Goal: Find specific page/section: Find specific page/section

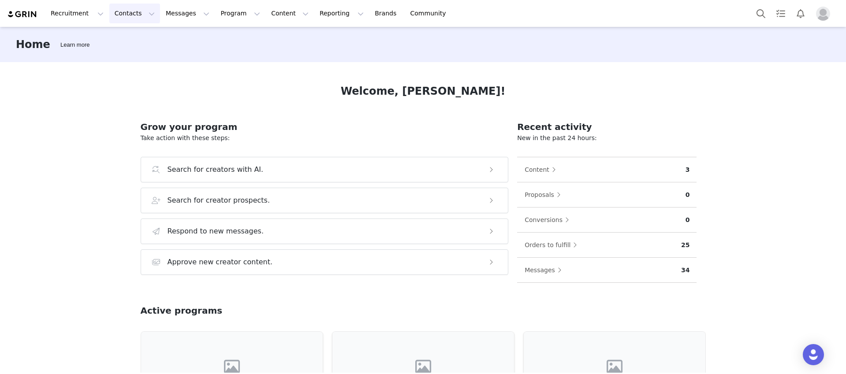
click at [109, 9] on button "Contacts Contacts" at bounding box center [134, 14] width 51 height 20
click at [226, 12] on button "Program Program" at bounding box center [240, 14] width 50 height 20
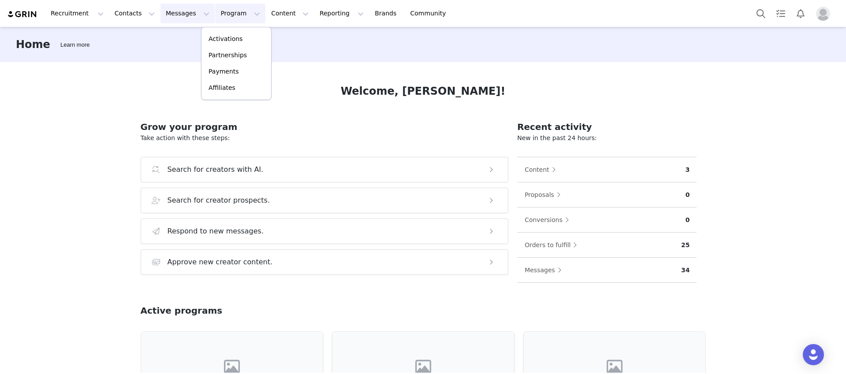
click at [168, 16] on button "Messages Messages" at bounding box center [188, 14] width 54 height 20
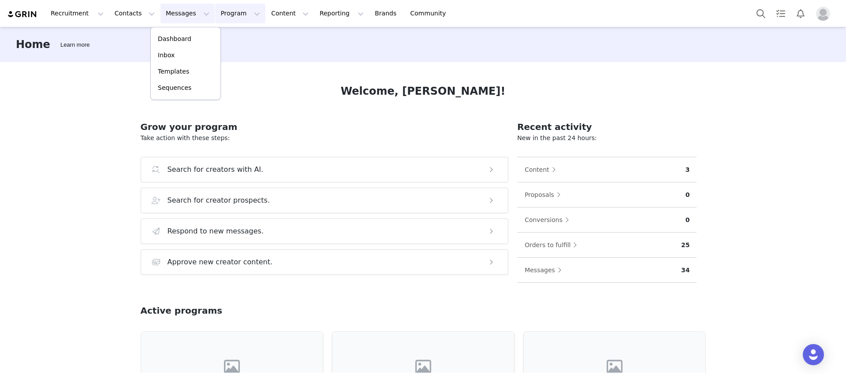
click at [235, 15] on button "Program Program" at bounding box center [240, 14] width 50 height 20
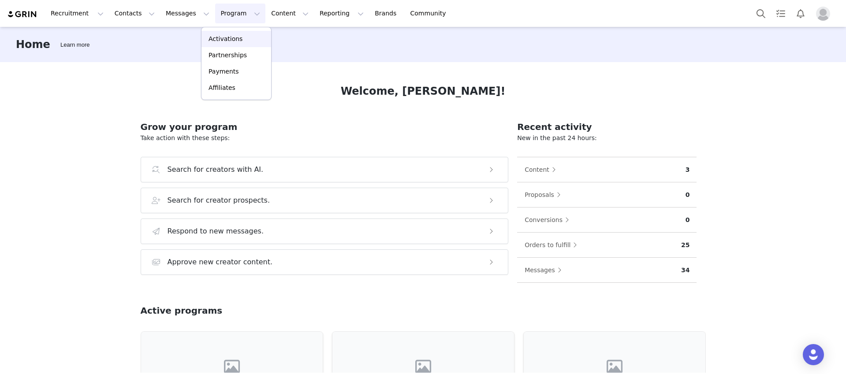
click at [224, 44] on link "Activations" at bounding box center [237, 39] width 70 height 16
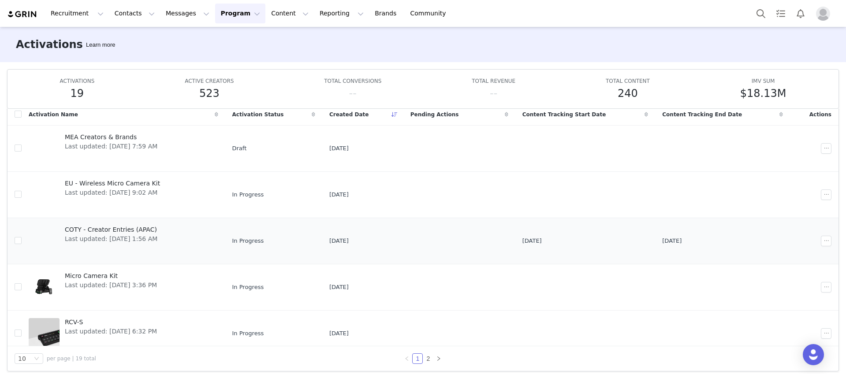
scroll to position [242, 0]
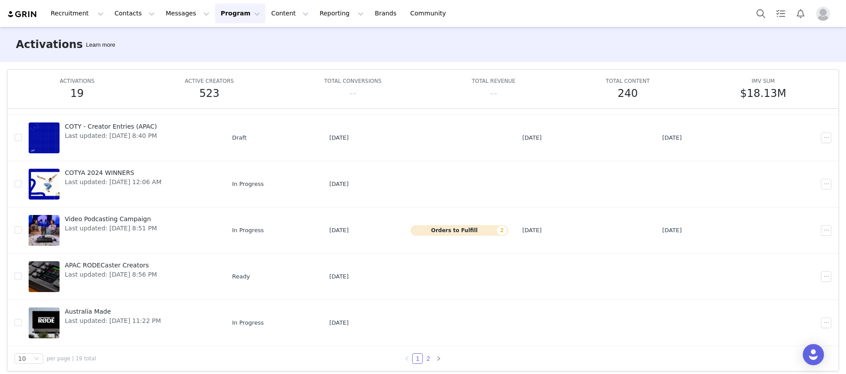
click at [423, 360] on link "2" at bounding box center [428, 359] width 10 height 10
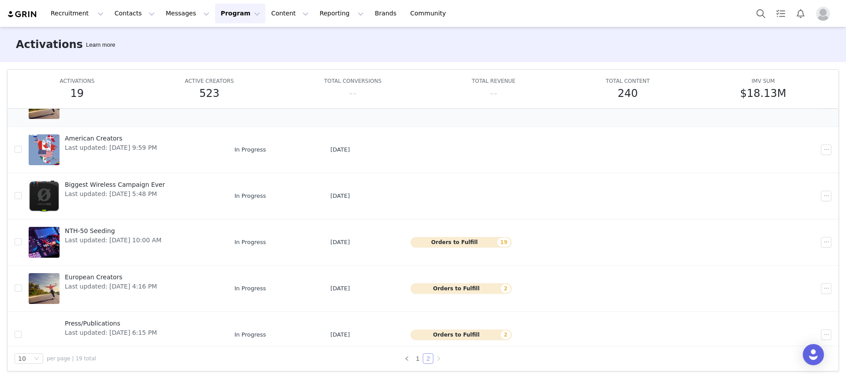
scroll to position [196, 0]
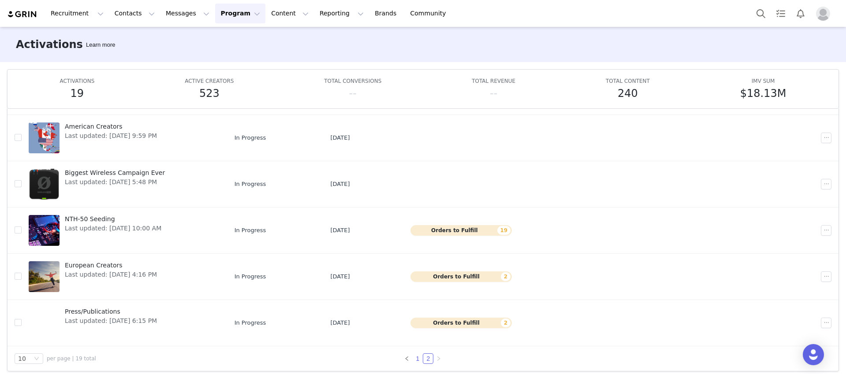
click at [414, 360] on link "1" at bounding box center [418, 359] width 10 height 10
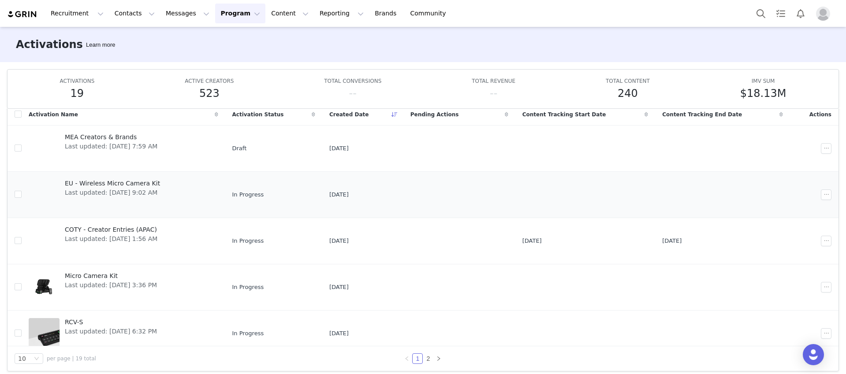
click at [118, 183] on span "EU - Wireless Micro Camera Kit" at bounding box center [112, 183] width 95 height 9
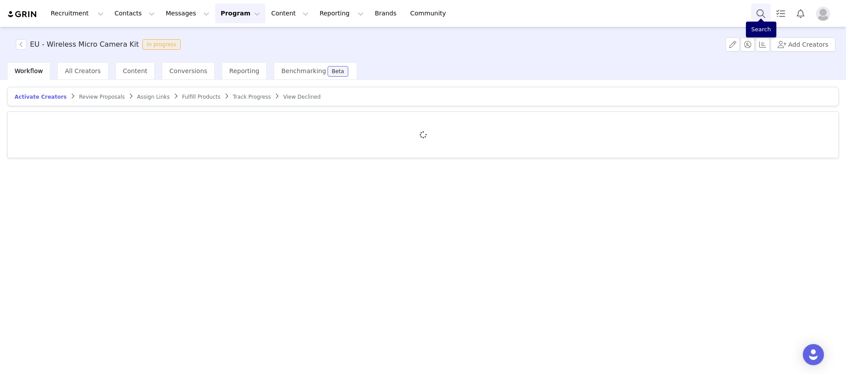
click at [759, 16] on button "Search" at bounding box center [761, 14] width 19 height 20
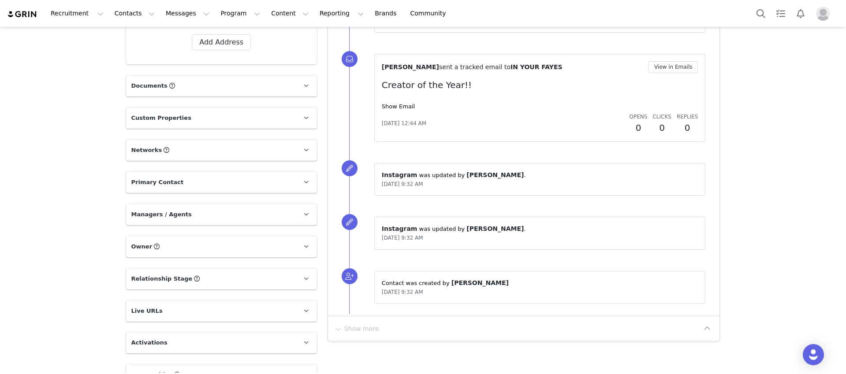
scroll to position [335, 0]
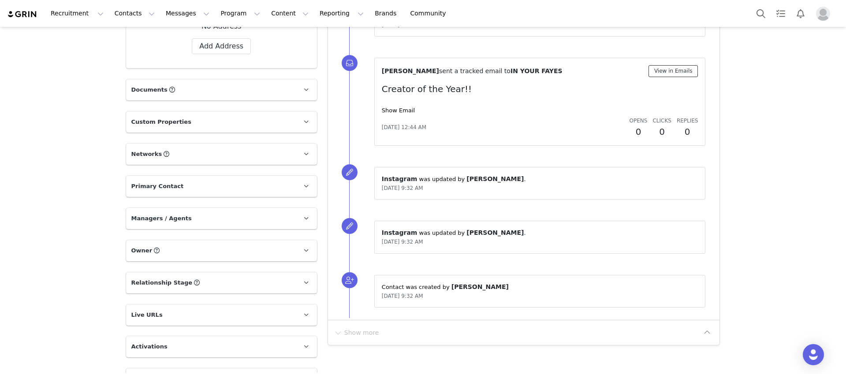
click at [661, 69] on button "View in Emails" at bounding box center [674, 71] width 50 height 12
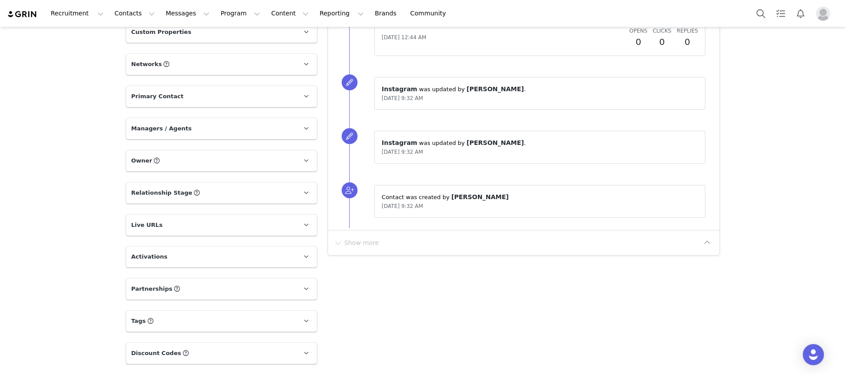
scroll to position [428, 0]
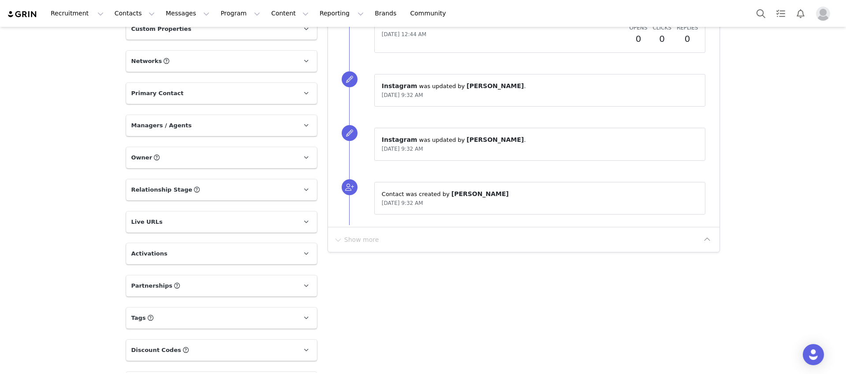
click at [333, 231] on div "Show more" at bounding box center [524, 239] width 392 height 25
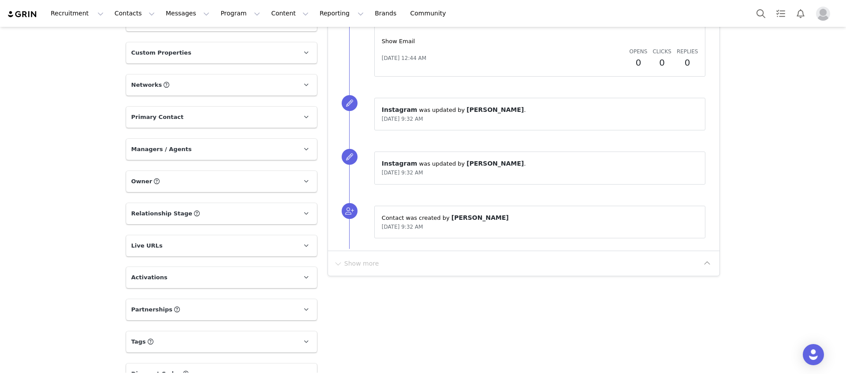
scroll to position [498, 0]
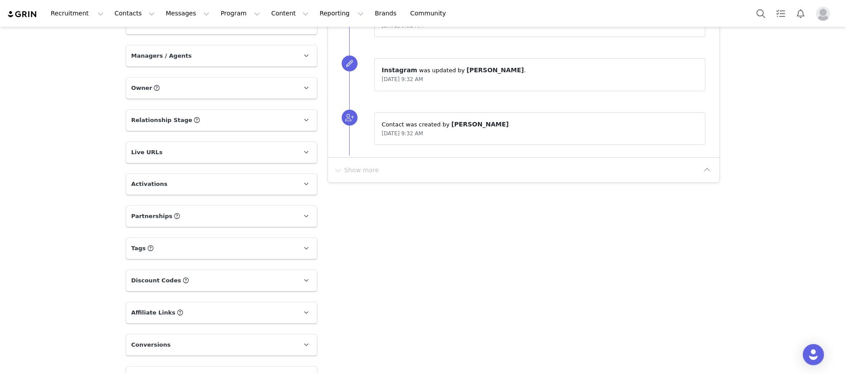
click at [237, 82] on p "Owner The account user who owns the contact" at bounding box center [211, 88] width 170 height 21
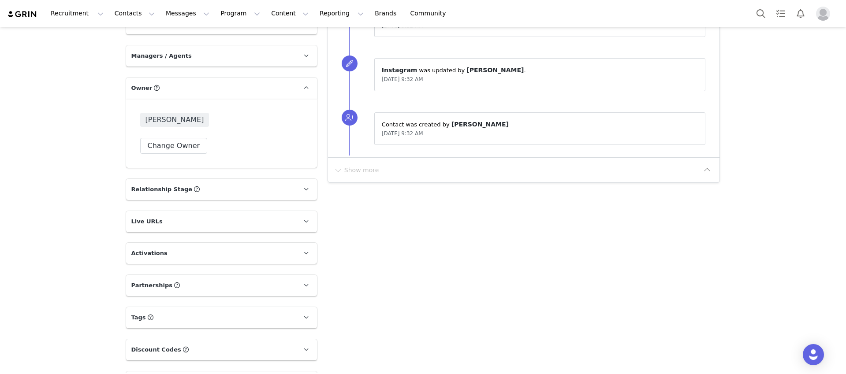
click at [237, 82] on p "Owner The account user who owns the contact" at bounding box center [211, 88] width 170 height 21
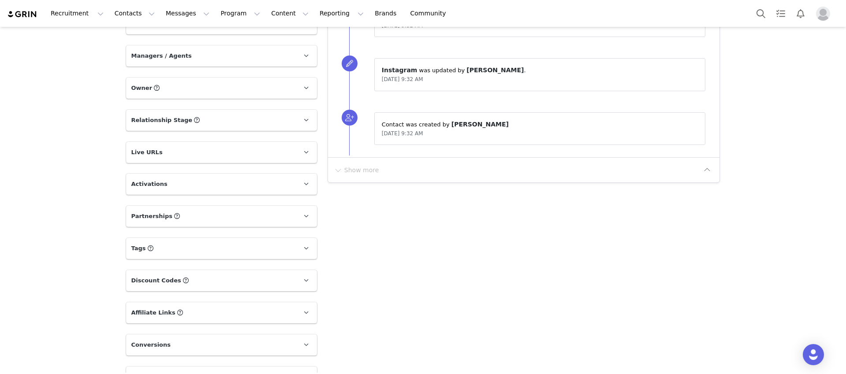
scroll to position [0, 0]
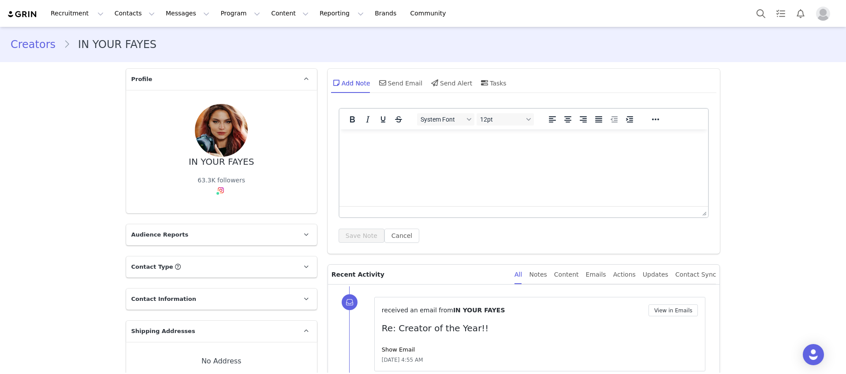
click at [13, 8] on div "Recruitment Recruitment Creator Search Curated Lists Landing Pages Web Extensio…" at bounding box center [231, 14] width 448 height 20
click at [84, 13] on button "Recruitment Recruitment" at bounding box center [77, 14] width 64 height 20
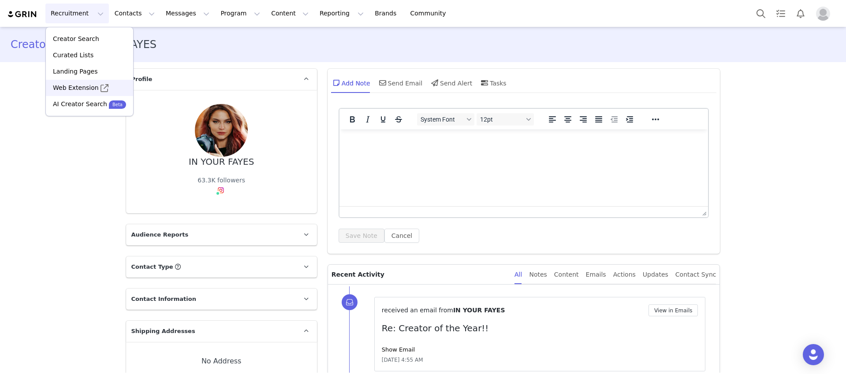
click at [85, 86] on p "Web Extension" at bounding box center [76, 87] width 46 height 9
